Goal: Information Seeking & Learning: Learn about a topic

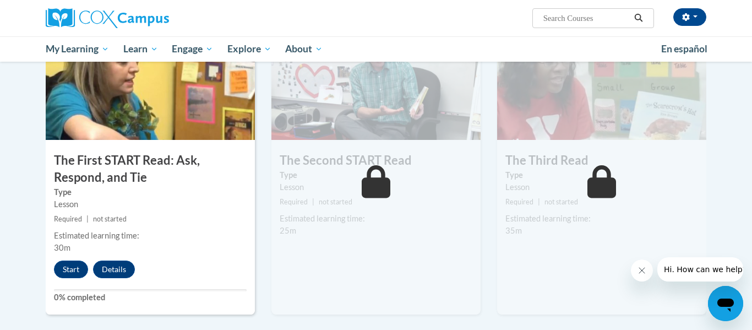
scroll to position [562, 0]
click at [61, 269] on button "Start" at bounding box center [71, 269] width 34 height 18
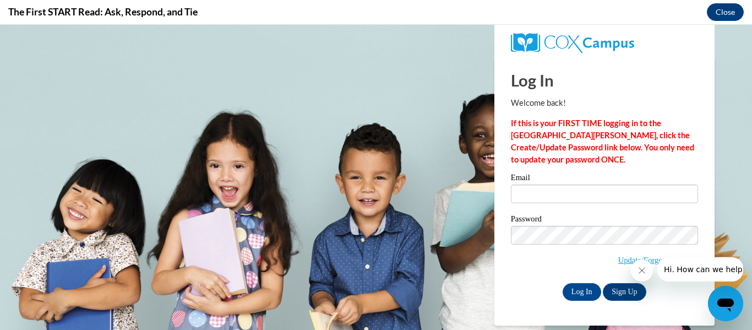
scroll to position [0, 0]
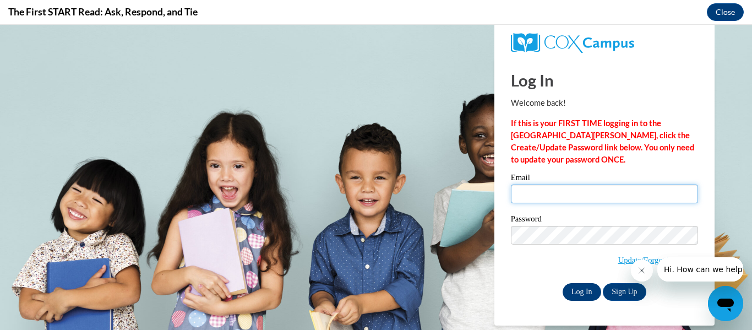
type input "chloe.smith27@buckeyehillscc.net"
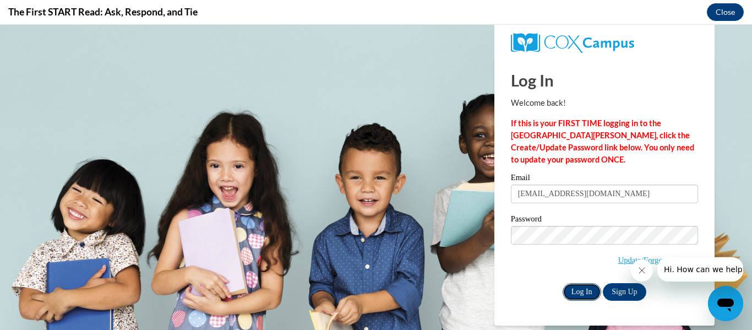
click at [576, 293] on input "Log In" at bounding box center [581, 292] width 39 height 18
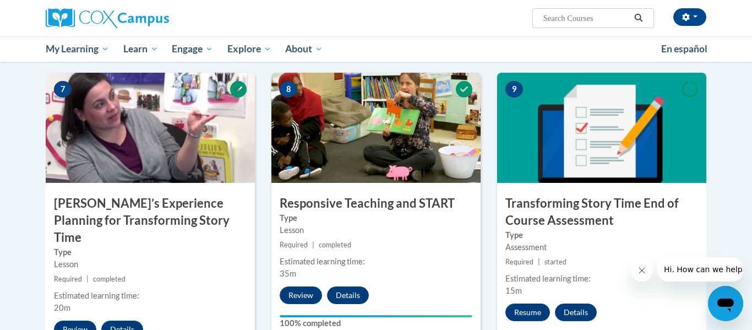
scroll to position [826, 0]
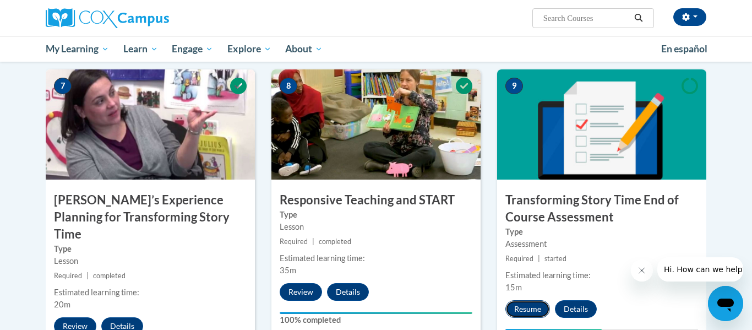
click at [519, 304] on button "Resume" at bounding box center [527, 309] width 45 height 18
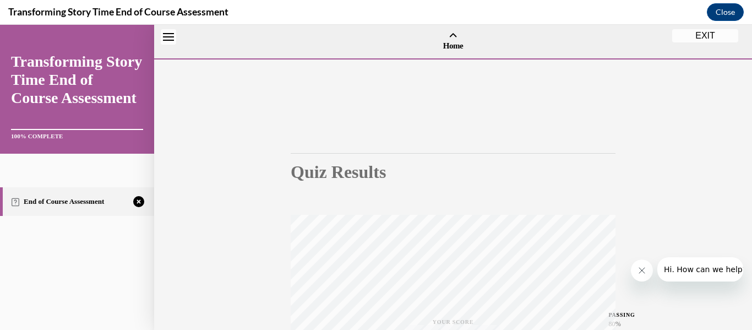
scroll to position [34, 0]
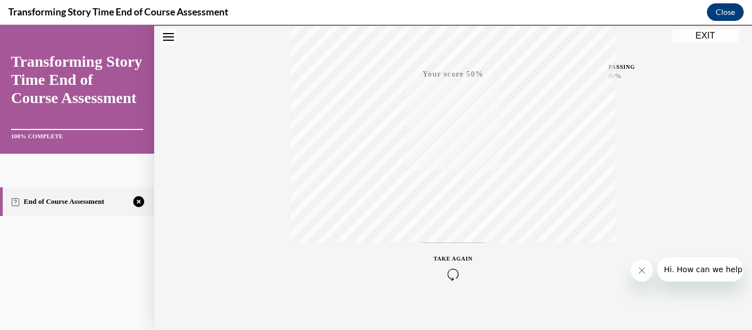
click at [460, 277] on icon "button" at bounding box center [453, 274] width 39 height 12
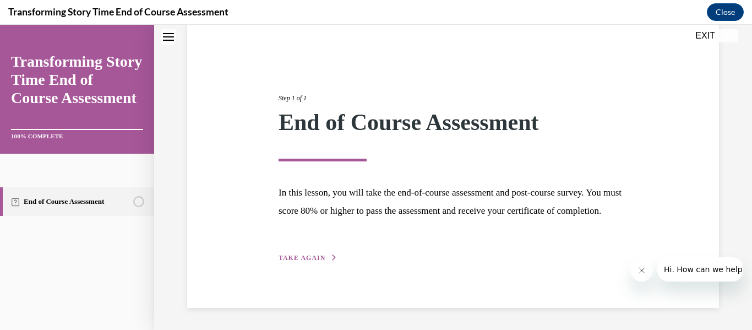
click at [294, 258] on span "TAKE AGAIN" at bounding box center [301, 258] width 47 height 8
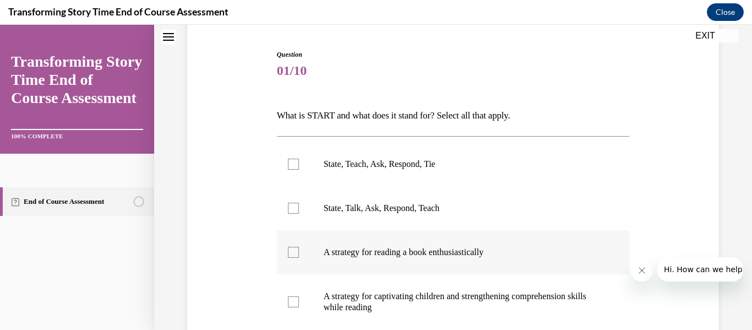
click at [292, 256] on div at bounding box center [293, 252] width 11 height 11
click at [292, 256] on input "A strategy for reading a book enthusiastically" at bounding box center [293, 252] width 11 height 11
checkbox input "true"
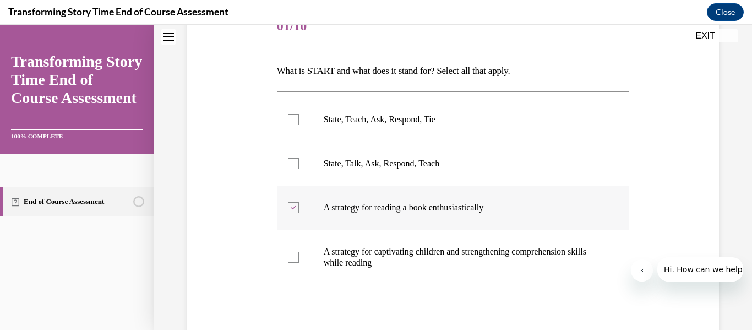
click at [292, 256] on div at bounding box center [293, 257] width 11 height 11
click at [292, 256] on input "A strategy for captivating children and strengthening comprehension skills whil…" at bounding box center [293, 257] width 11 height 11
checkbox input "true"
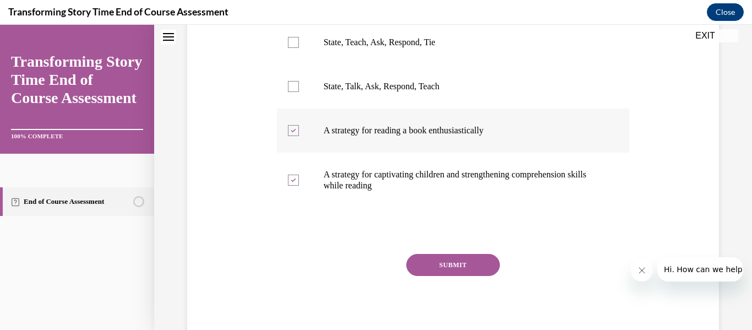
scroll to position [249, 0]
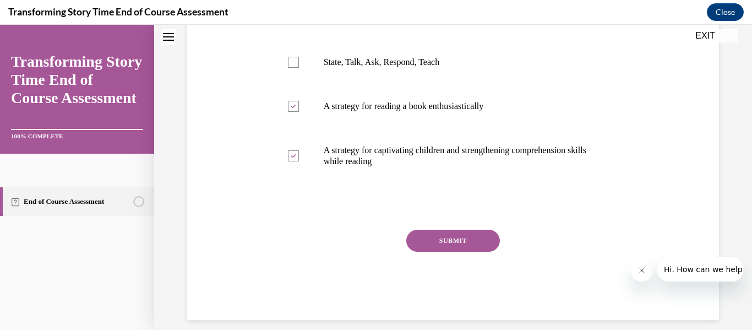
click at [459, 236] on button "SUBMIT" at bounding box center [453, 240] width 94 height 22
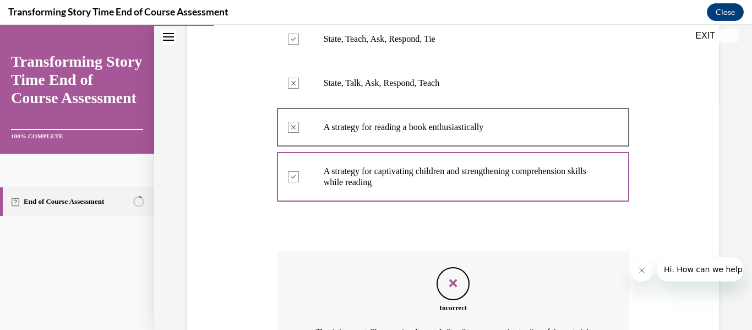
scroll to position [364, 0]
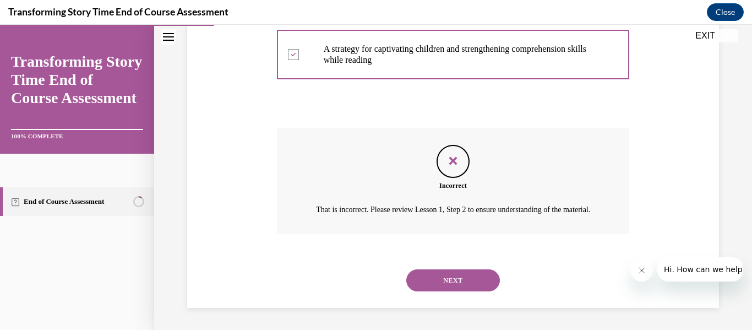
click at [445, 268] on div "NEXT" at bounding box center [453, 280] width 353 height 44
click at [442, 277] on button "NEXT" at bounding box center [453, 280] width 94 height 22
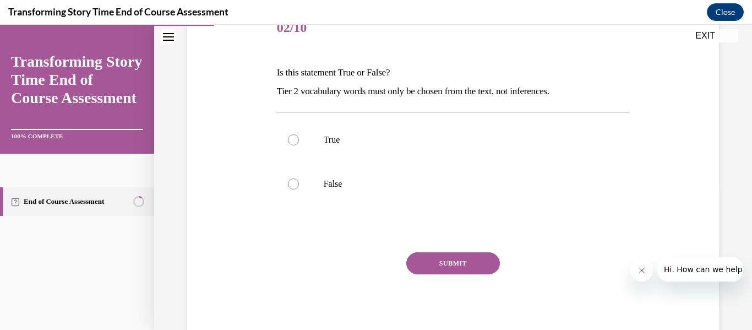
scroll to position [147, 0]
click at [294, 140] on div at bounding box center [293, 138] width 11 height 11
click at [294, 140] on input "True" at bounding box center [293, 138] width 11 height 11
radio input "true"
click at [478, 263] on button "SUBMIT" at bounding box center [453, 262] width 94 height 22
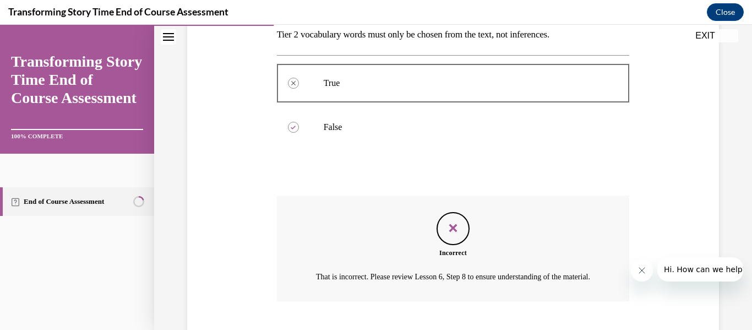
scroll to position [283, 0]
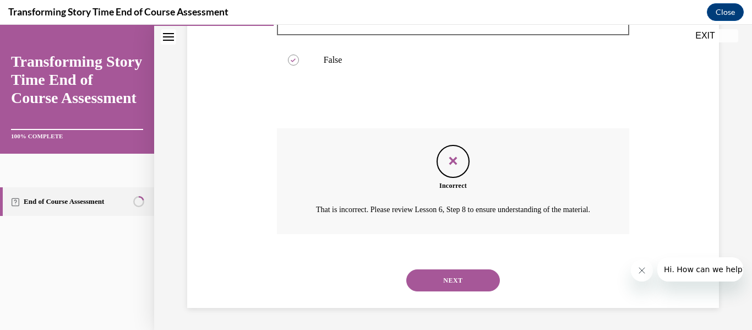
click at [463, 278] on button "NEXT" at bounding box center [453, 280] width 94 height 22
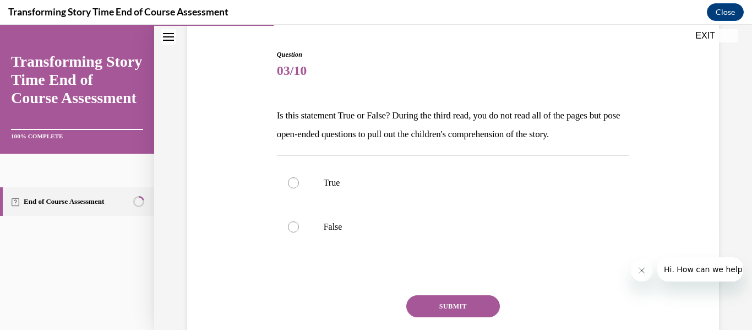
scroll to position [105, 0]
click at [721, 10] on button "Close" at bounding box center [725, 12] width 37 height 18
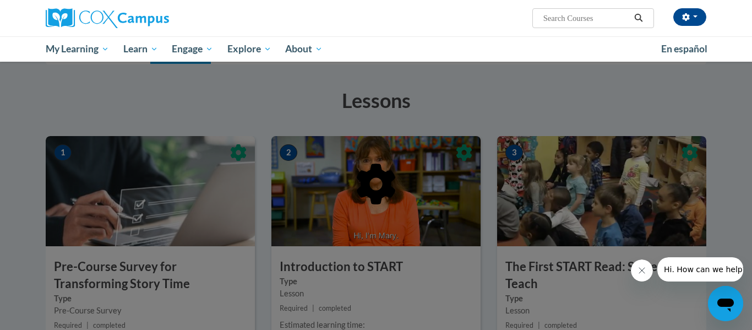
scroll to position [0, 0]
